Goal: Book appointment/travel/reservation

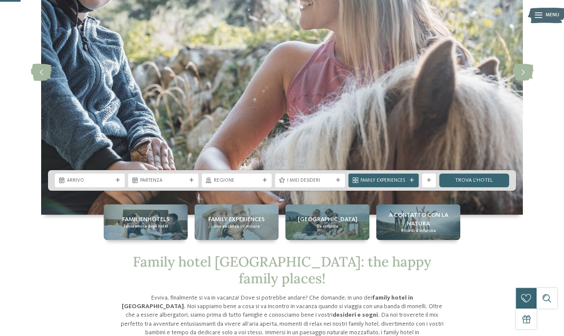
click at [74, 185] on div "Arrivo" at bounding box center [90, 180] width 70 height 14
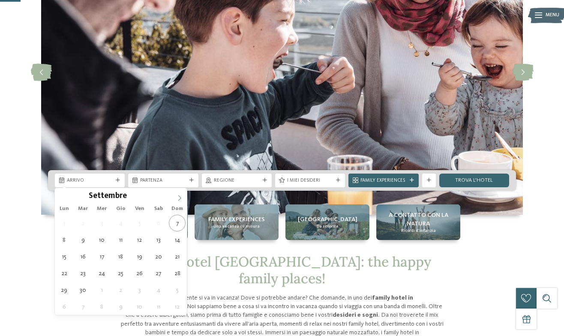
click at [180, 195] on icon at bounding box center [179, 198] width 6 height 6
type div "[DATE]"
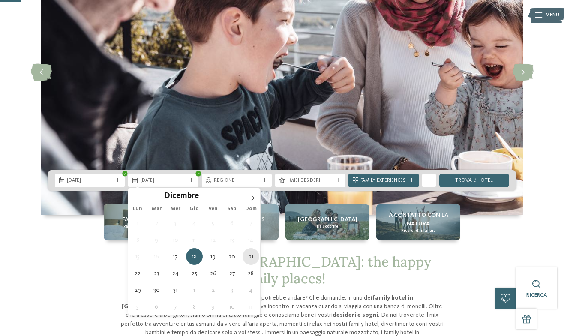
type div "[DATE]"
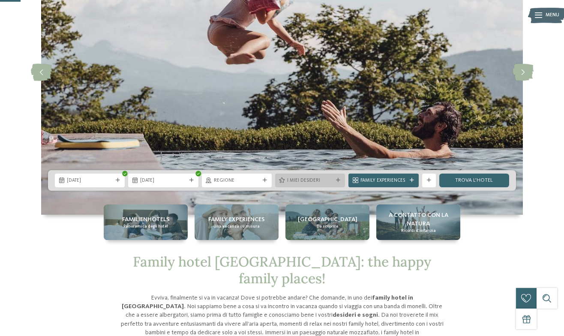
click at [335, 179] on div at bounding box center [338, 180] width 7 height 4
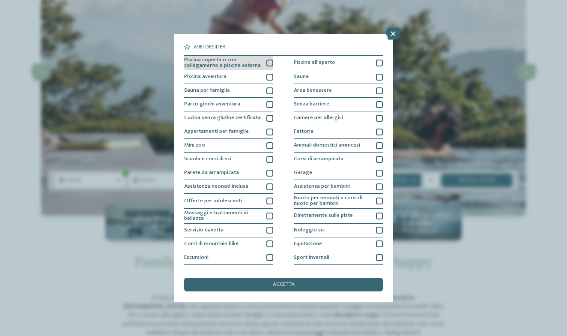
click at [267, 60] on div at bounding box center [269, 63] width 7 height 7
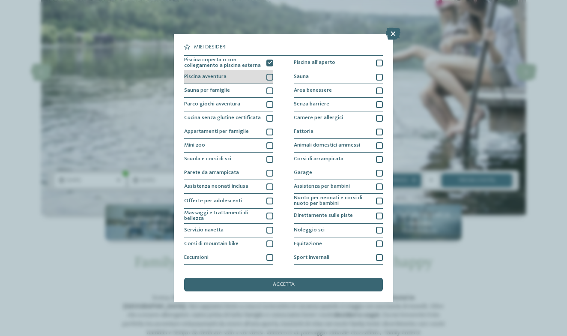
click at [255, 78] on div "Piscina avventura" at bounding box center [228, 77] width 89 height 14
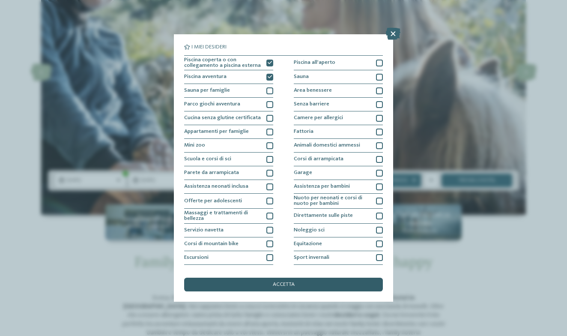
click at [305, 278] on div "accetta" at bounding box center [283, 285] width 199 height 14
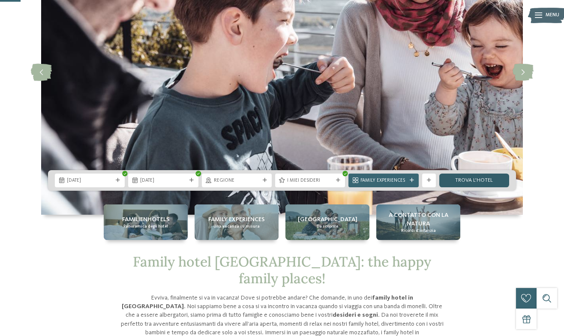
click at [484, 178] on link "trova l’hotel" at bounding box center [474, 180] width 70 height 14
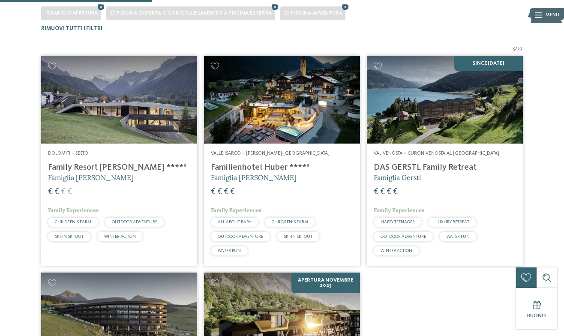
scroll to position [205, 0]
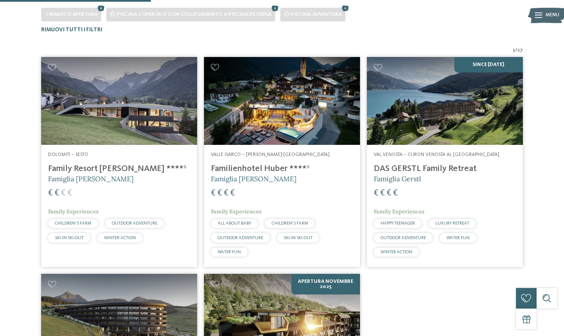
click at [280, 130] on img at bounding box center [282, 101] width 156 height 88
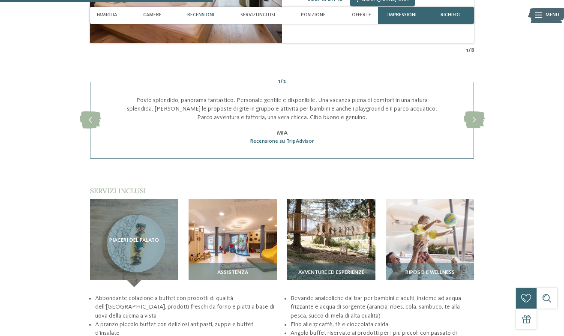
scroll to position [924, 0]
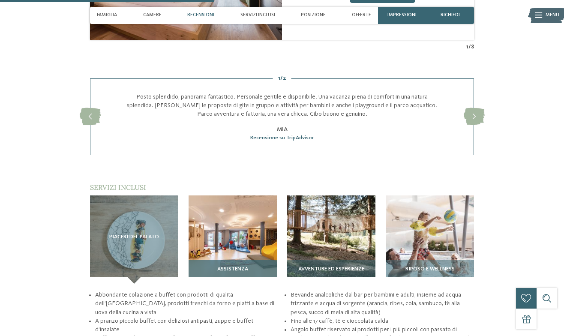
click at [249, 250] on img at bounding box center [232, 239] width 88 height 88
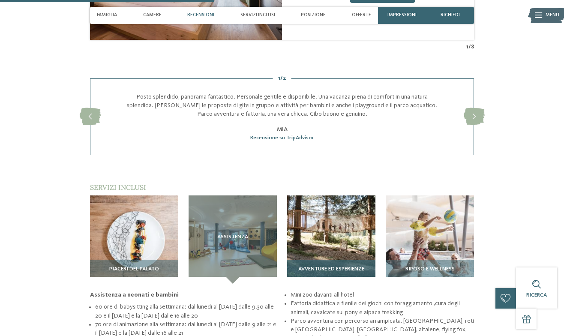
click at [327, 243] on img at bounding box center [331, 239] width 88 height 88
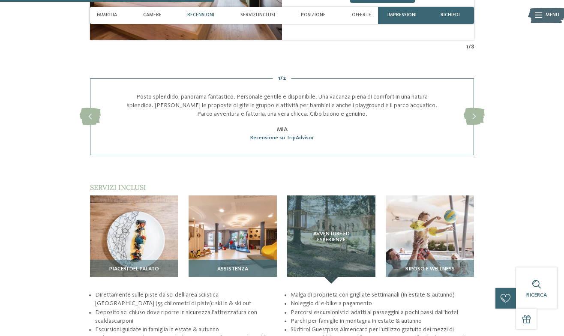
click at [236, 239] on img at bounding box center [232, 239] width 88 height 88
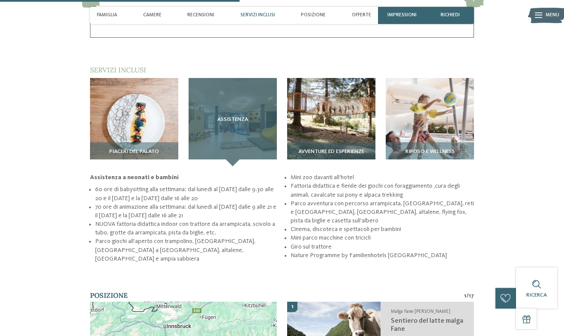
scroll to position [1042, 0]
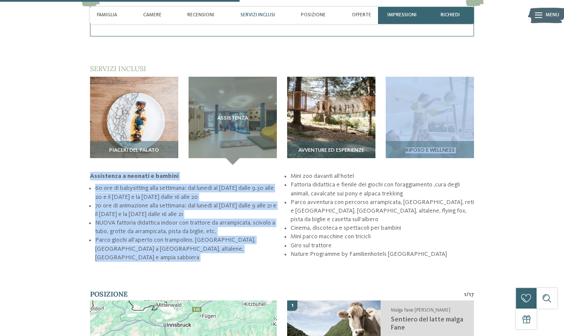
click at [381, 161] on div "Piaceri del palato Assistenza Riposo e wellness" at bounding box center [282, 169] width 384 height 185
click at [408, 132] on img at bounding box center [430, 121] width 88 height 88
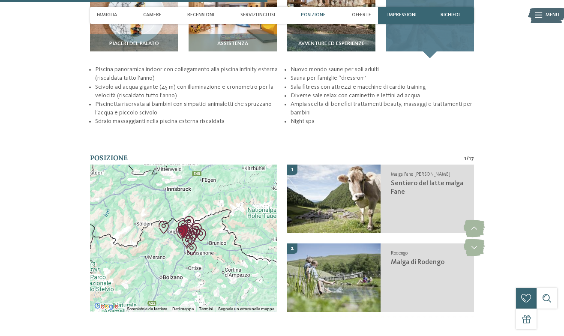
scroll to position [1150, 0]
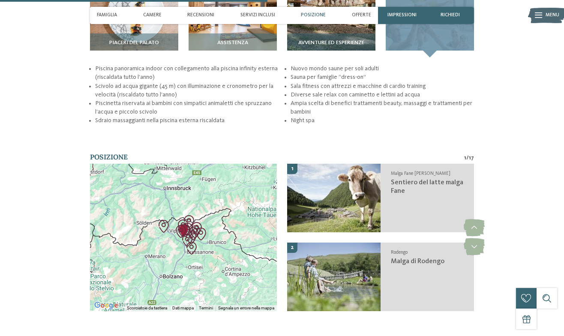
click at [218, 283] on div at bounding box center [183, 237] width 187 height 147
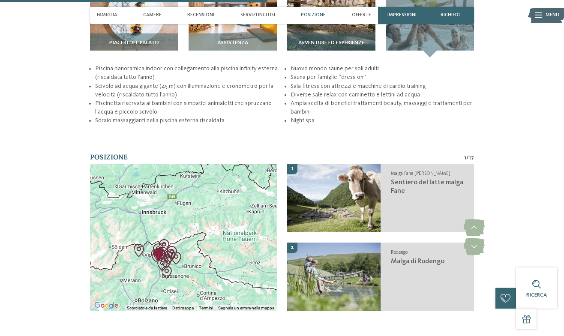
drag, startPoint x: 218, startPoint y: 283, endPoint x: 177, endPoint y: 323, distance: 57.6
click at [177, 323] on div "torna alla panoramica degli alberghi Famiglia Stolz" at bounding box center [282, 76] width 564 height 2382
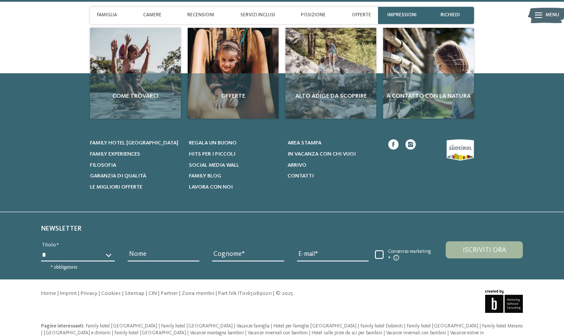
scroll to position [2443, 0]
